Goal: Task Accomplishment & Management: Manage account settings

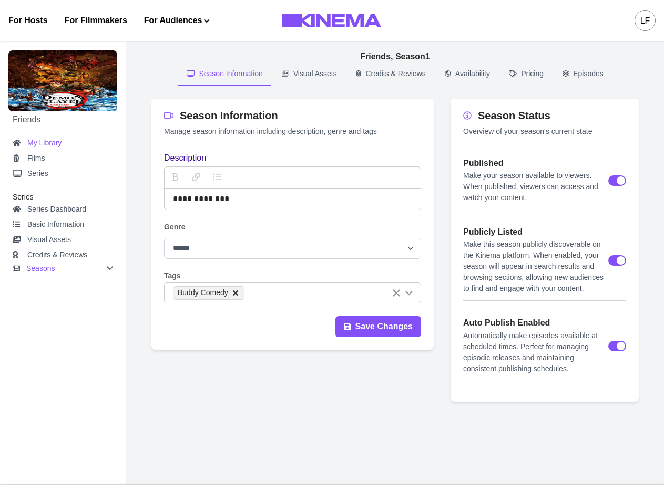
click at [50, 144] on link "My Library" at bounding box center [63, 143] width 100 height 13
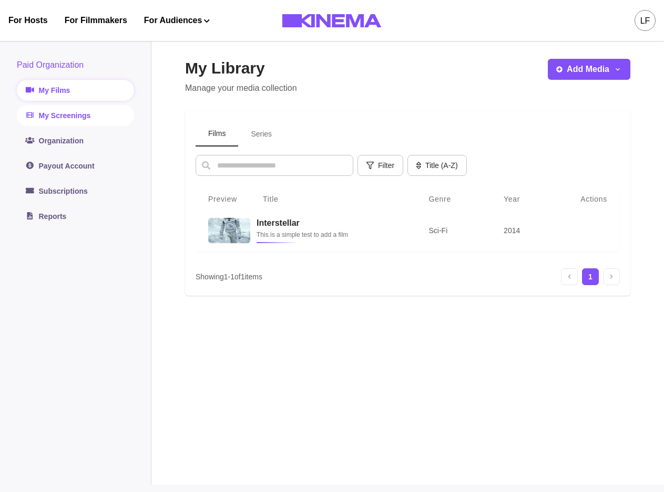
click at [85, 120] on link "My Screenings" at bounding box center [75, 115] width 117 height 21
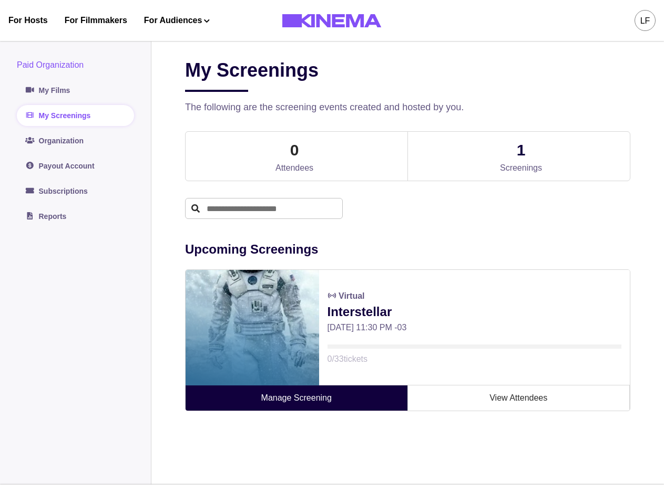
click at [341, 402] on link "Manage Screening" at bounding box center [297, 398] width 222 height 25
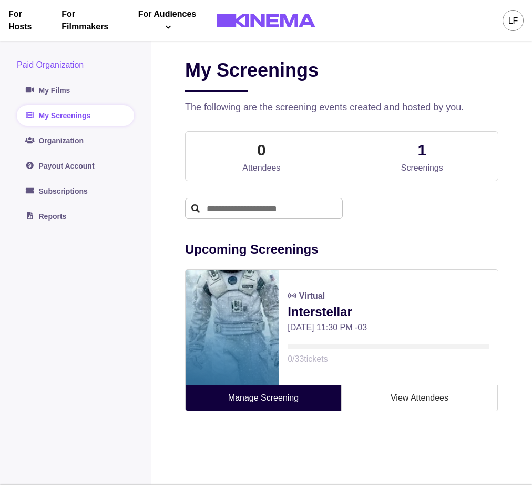
click at [281, 402] on link "Manage Screening" at bounding box center [264, 398] width 156 height 25
click at [298, 402] on link "Manage Screening" at bounding box center [264, 398] width 156 height 25
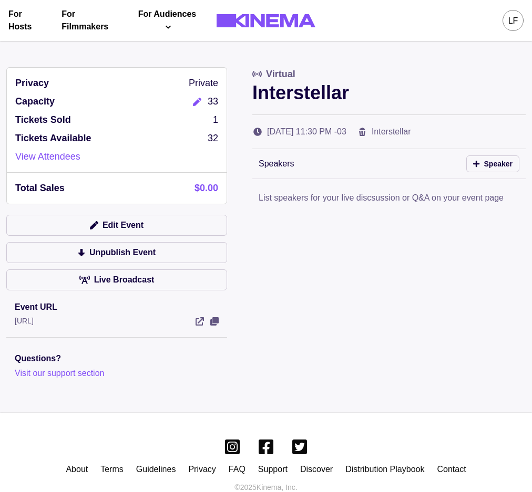
drag, startPoint x: 384, startPoint y: 290, endPoint x: 466, endPoint y: 215, distance: 110.9
click at [359, 279] on div "Privacy Private Capacity 33 Tickets Sold 1 Tickets Available 32 View Attendees …" at bounding box center [265, 223] width 519 height 313
click at [150, 226] on button "Edit Event" at bounding box center [116, 225] width 221 height 21
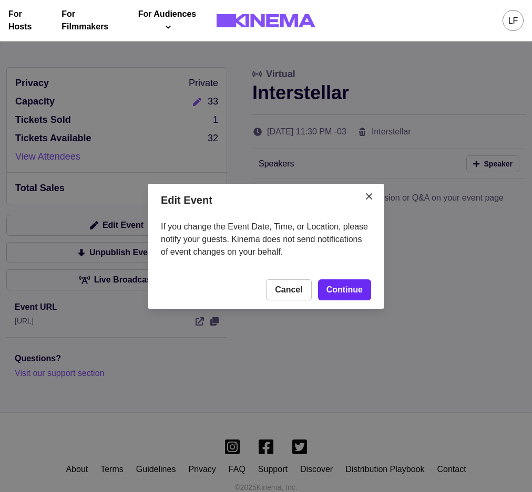
click at [348, 290] on link "Continue" at bounding box center [344, 290] width 53 height 21
click at [301, 289] on button "Cancel" at bounding box center [288, 290] width 45 height 21
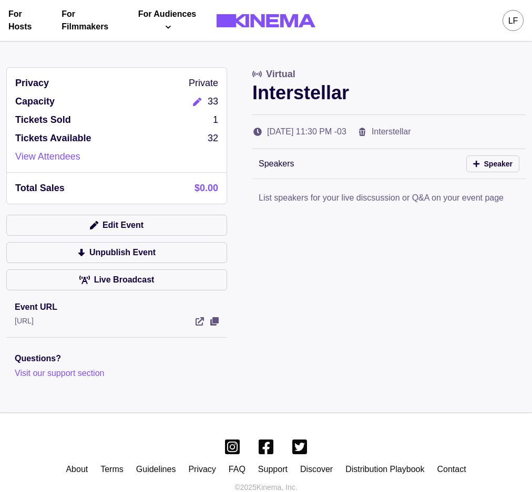
click at [195, 102] on icon "Edit" at bounding box center [197, 102] width 8 height 8
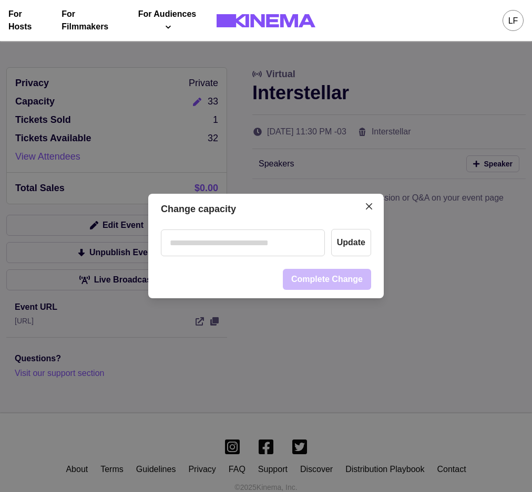
click at [269, 242] on input "number" at bounding box center [243, 243] width 164 height 27
type input "**"
click at [349, 238] on button "Update" at bounding box center [351, 242] width 40 height 27
click at [332, 281] on button "Complete Change" at bounding box center [327, 279] width 88 height 21
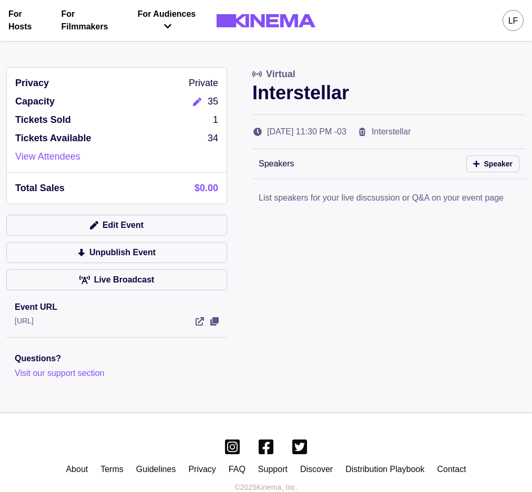
click at [194, 105] on icon "Edit" at bounding box center [197, 102] width 8 height 8
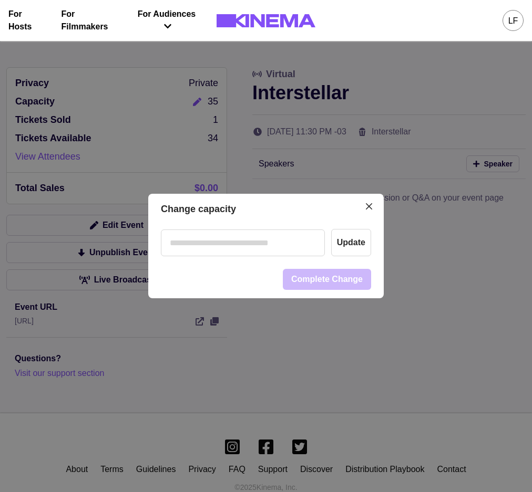
click at [244, 258] on div "Update" at bounding box center [265, 243] width 235 height 36
click at [249, 246] on input "number" at bounding box center [243, 243] width 164 height 27
type input "**"
click at [350, 242] on button "Update" at bounding box center [351, 242] width 40 height 27
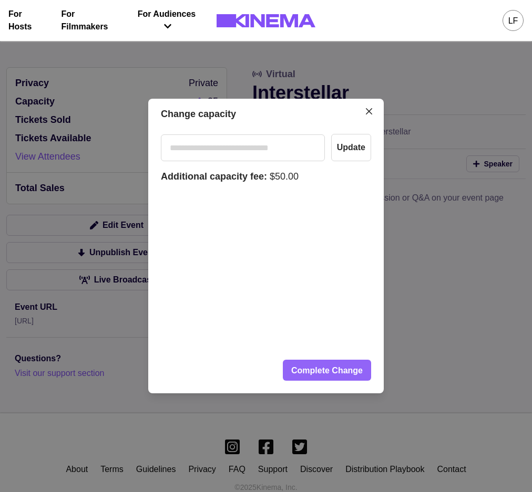
click at [327, 367] on button "Complete Change" at bounding box center [327, 370] width 88 height 21
drag, startPoint x: 490, startPoint y: 276, endPoint x: 485, endPoint y: 281, distance: 7.4
click at [490, 277] on div "Change capacity ** Update Additional capacity fee: $50.00 Loading... Complete C…" at bounding box center [266, 246] width 532 height 492
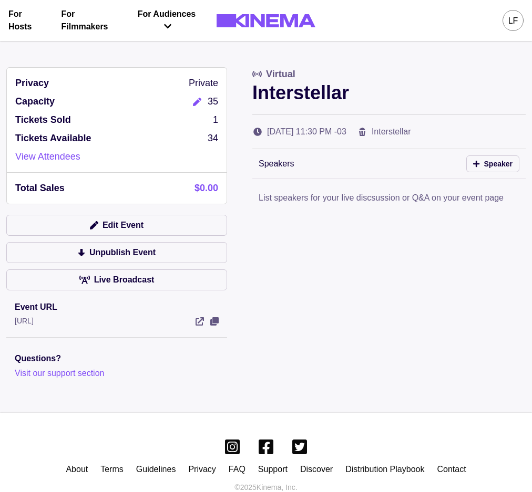
click at [190, 99] on button "Edit" at bounding box center [197, 102] width 21 height 14
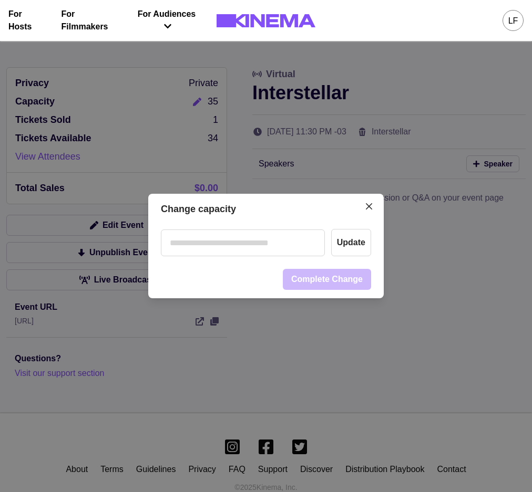
click at [270, 232] on input "number" at bounding box center [243, 243] width 164 height 27
type input "**"
click at [358, 245] on div "** Update" at bounding box center [265, 243] width 235 height 36
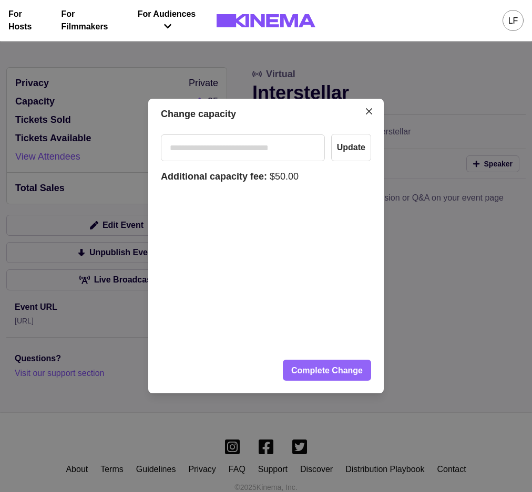
click at [329, 374] on button "Complete Change" at bounding box center [327, 370] width 88 height 21
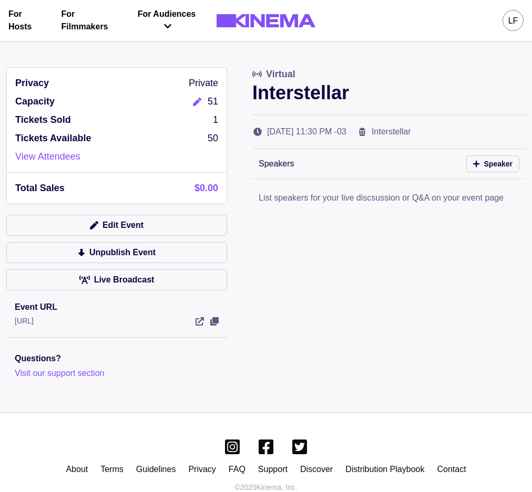
click at [198, 96] on button "Edit" at bounding box center [197, 102] width 21 height 14
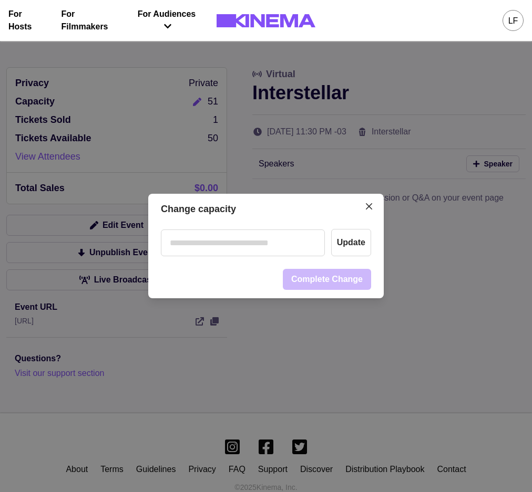
click at [244, 249] on input "number" at bounding box center [243, 243] width 164 height 27
type input "**"
click at [352, 245] on button "Update" at bounding box center [351, 242] width 40 height 27
click at [348, 277] on button "Complete Change" at bounding box center [327, 279] width 88 height 21
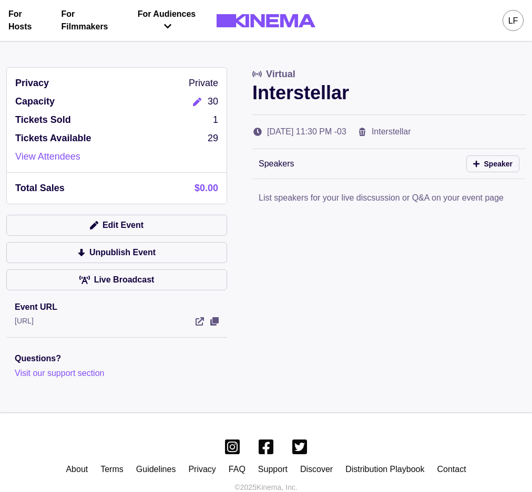
click at [197, 99] on icon "Edit" at bounding box center [197, 102] width 8 height 8
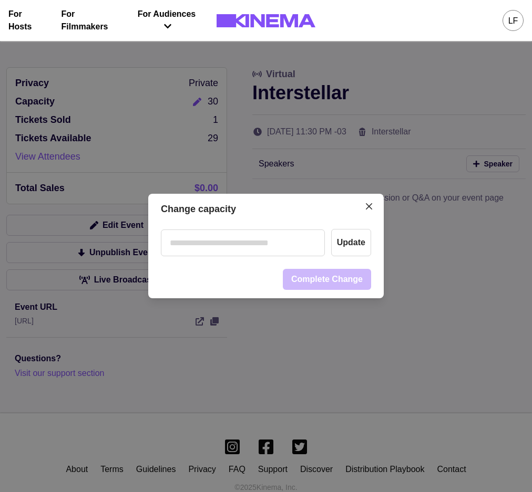
click at [269, 242] on input "number" at bounding box center [243, 243] width 164 height 27
type input "**"
click at [361, 238] on button "Update" at bounding box center [351, 242] width 40 height 27
click at [303, 275] on button "Complete Change" at bounding box center [327, 279] width 88 height 21
click at [372, 205] on icon "Close" at bounding box center [369, 206] width 6 height 6
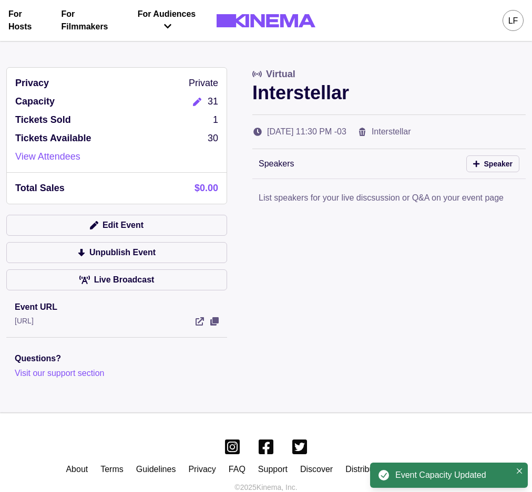
click at [341, 276] on div "Privacy Private Capacity 31 Tickets Sold 1 Tickets Available 30 View Attendees …" at bounding box center [265, 223] width 519 height 313
click at [206, 103] on button "Edit" at bounding box center [197, 102] width 21 height 14
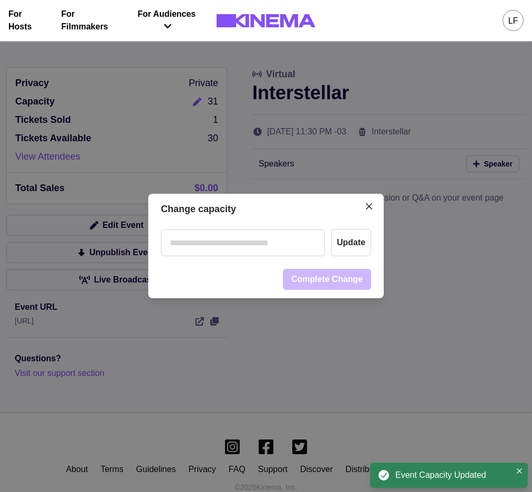
click at [236, 245] on input "number" at bounding box center [243, 243] width 164 height 27
type input "**"
click at [348, 241] on button "Update" at bounding box center [351, 242] width 40 height 27
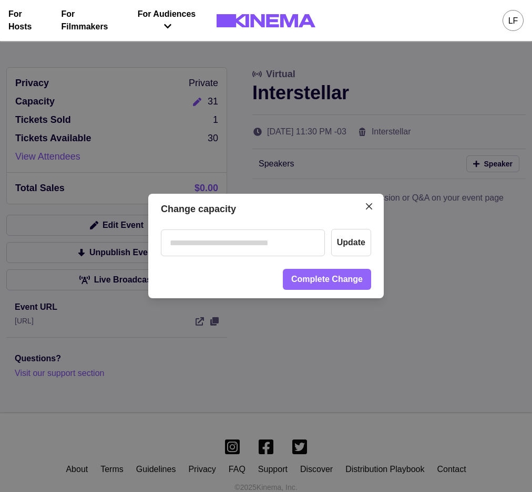
click at [339, 281] on button "Complete Change" at bounding box center [327, 279] width 88 height 21
click at [368, 208] on button "Close" at bounding box center [368, 206] width 17 height 17
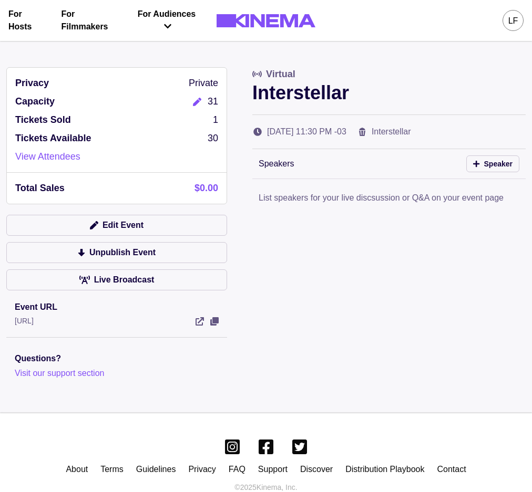
click at [394, 321] on div "Privacy Private Capacity 31 Tickets Sold 1 Tickets Available 30 View Attendees …" at bounding box center [265, 223] width 519 height 313
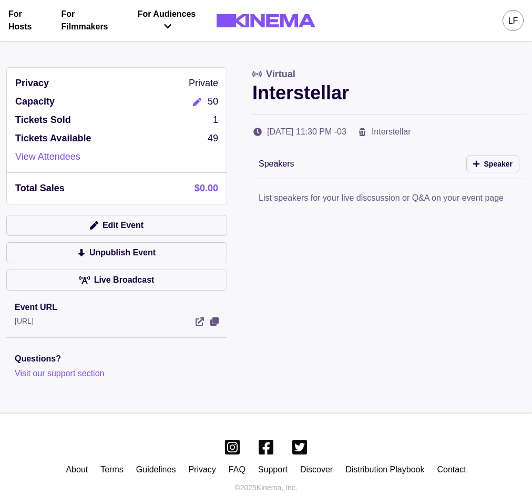
click at [195, 100] on icon "Edit" at bounding box center [197, 102] width 8 height 8
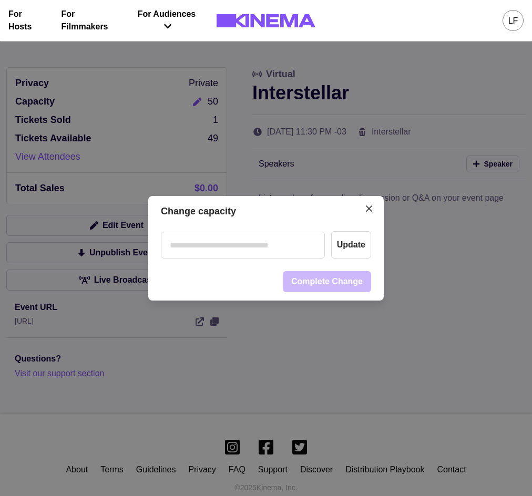
click at [220, 239] on input "number" at bounding box center [243, 245] width 164 height 27
type input "*"
type input "**"
click at [345, 245] on button "Update" at bounding box center [351, 244] width 40 height 27
click at [341, 280] on button "Complete Change" at bounding box center [327, 281] width 88 height 21
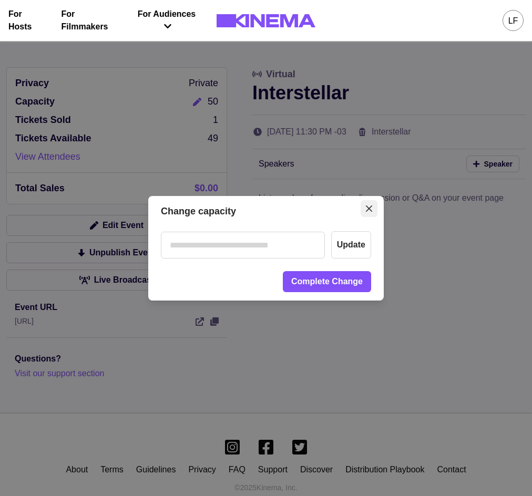
click at [369, 209] on button "Close" at bounding box center [368, 208] width 17 height 17
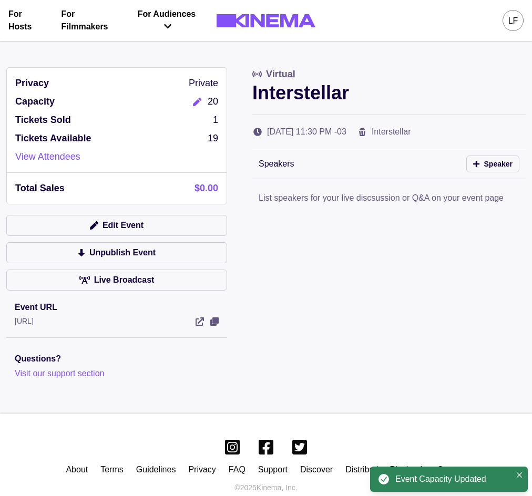
scroll to position [23, 0]
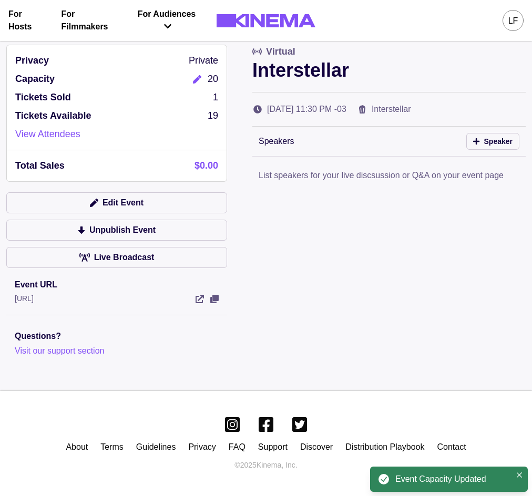
click at [193, 81] on icon "Edit" at bounding box center [197, 79] width 8 height 8
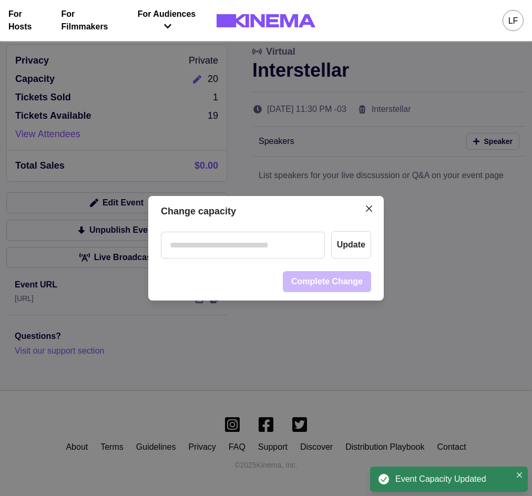
click at [238, 253] on input "number" at bounding box center [243, 245] width 164 height 27
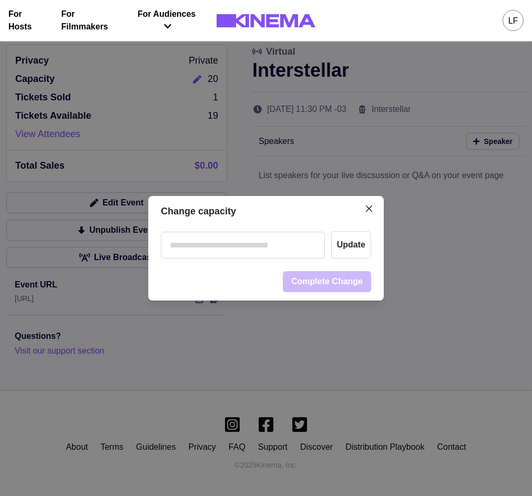
click at [271, 248] on input "number" at bounding box center [243, 245] width 164 height 27
type input "**"
click at [360, 250] on button "Update" at bounding box center [351, 244] width 40 height 27
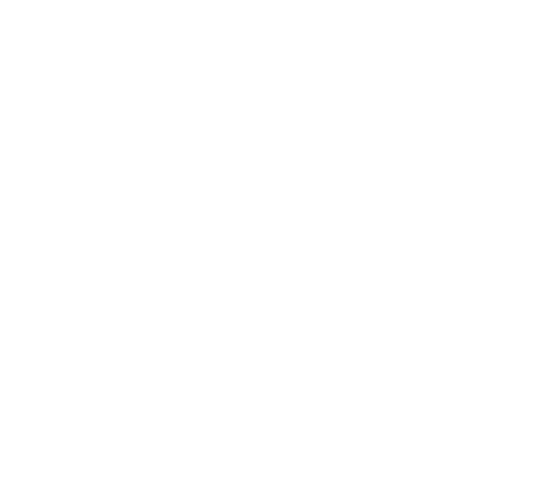
click at [428, 193] on html at bounding box center [270, 248] width 540 height 496
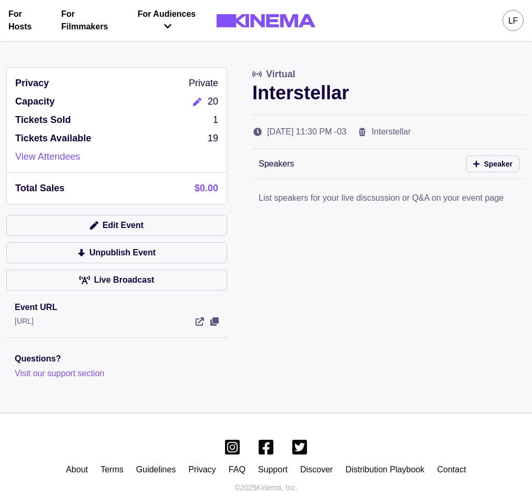
click at [199, 102] on icon "Edit" at bounding box center [197, 102] width 8 height 8
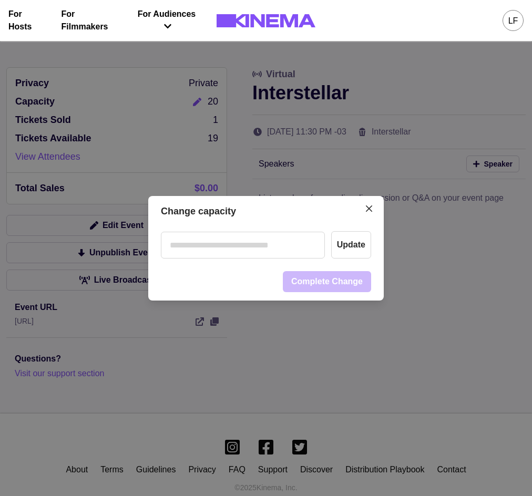
click at [263, 250] on input "number" at bounding box center [243, 245] width 164 height 27
drag, startPoint x: 81, startPoint y: 241, endPoint x: 70, endPoint y: 241, distance: 10.5
click at [70, 241] on div "Change capacity ** Update Complete Change" at bounding box center [266, 248] width 532 height 496
click at [344, 245] on button "Update" at bounding box center [351, 244] width 40 height 27
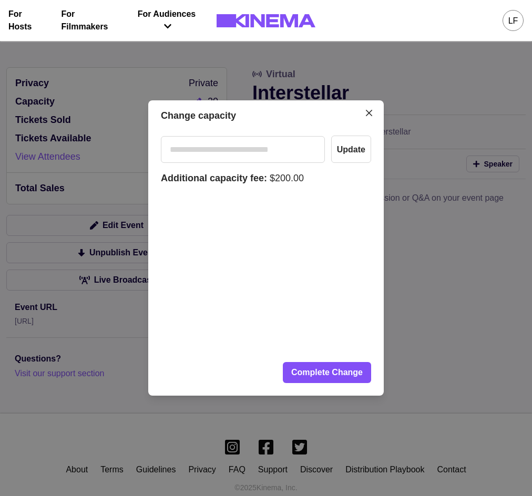
drag, startPoint x: 209, startPoint y: 151, endPoint x: 116, endPoint y: 146, distance: 92.6
click at [118, 147] on div "Change capacity *** Update Additional capacity fee: $200.00 Complete Change" at bounding box center [266, 248] width 532 height 496
type input "**"
click at [354, 155] on button "Update" at bounding box center [351, 149] width 40 height 27
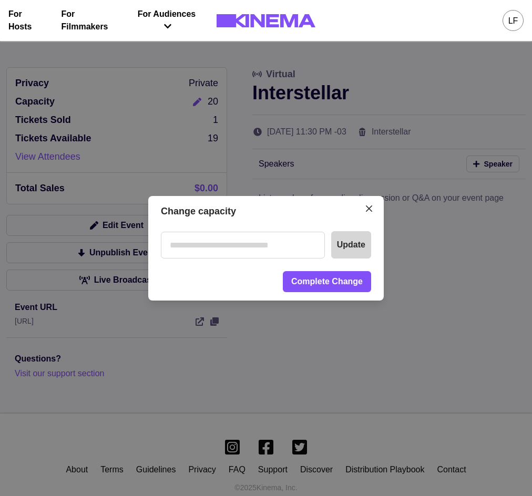
click at [365, 250] on button "Update" at bounding box center [351, 244] width 40 height 27
click at [373, 213] on button "Close" at bounding box center [368, 208] width 17 height 17
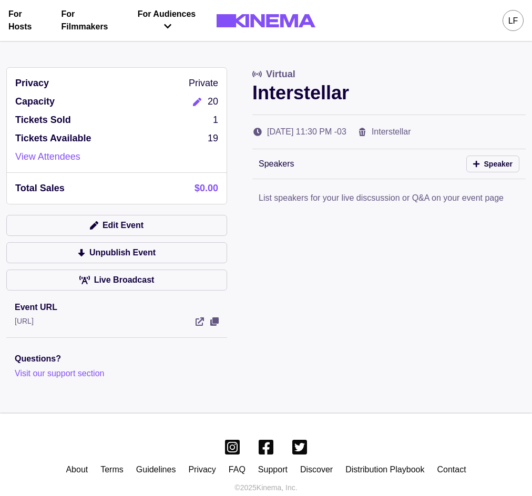
click at [204, 91] on div "Privacy Private Capacity 20 Tickets Sold 1 Tickets Available 19 View Attendees" at bounding box center [117, 120] width 220 height 105
click at [204, 101] on button "Edit" at bounding box center [197, 102] width 21 height 14
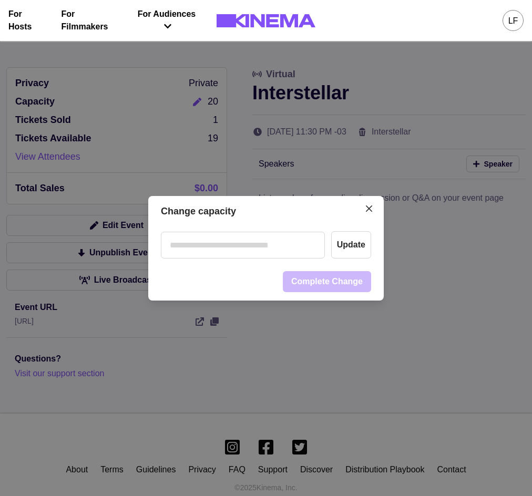
click at [301, 251] on input "number" at bounding box center [243, 245] width 164 height 27
click at [342, 248] on button "Update" at bounding box center [351, 244] width 40 height 27
click at [290, 240] on input "**" at bounding box center [243, 245] width 164 height 27
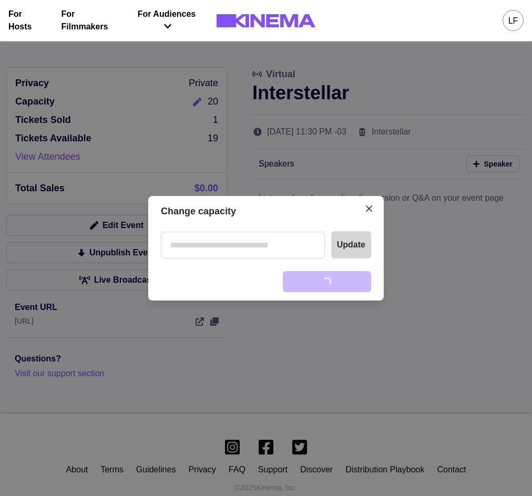
click at [353, 249] on button "Update" at bounding box center [351, 244] width 40 height 27
click at [236, 241] on input "**" at bounding box center [243, 245] width 164 height 27
type input "***"
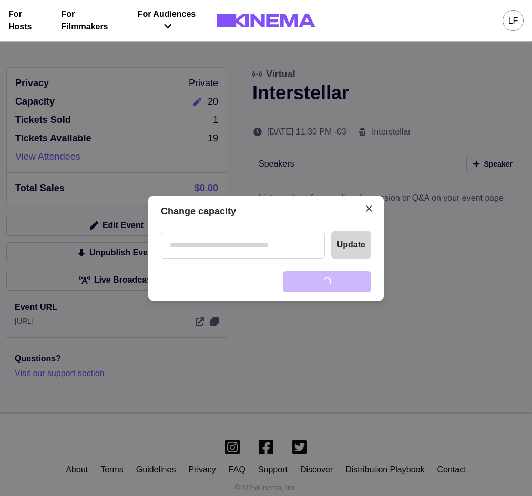
click at [356, 250] on button "Update" at bounding box center [351, 244] width 40 height 27
